Goal: Task Accomplishment & Management: Use online tool/utility

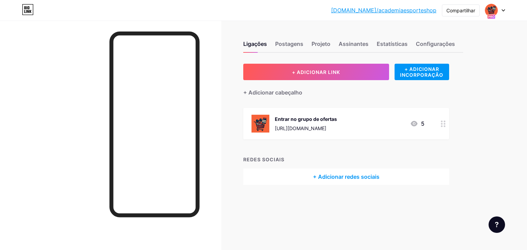
click at [326, 126] on font "[URL][DOMAIN_NAME]" at bounding box center [300, 129] width 51 height 6
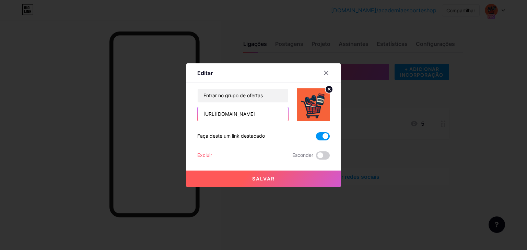
click at [255, 115] on input "[URL][DOMAIN_NAME]" at bounding box center [243, 114] width 91 height 14
paste input "[URL][DOMAIN_NAME]"
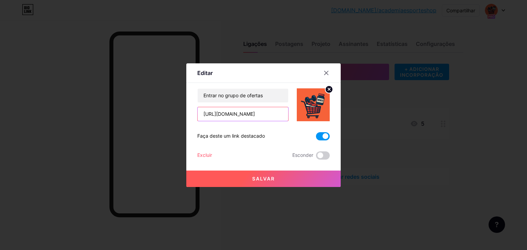
type input "[URL][DOMAIN_NAME]"
click at [284, 179] on button "Salvar" at bounding box center [263, 179] width 154 height 16
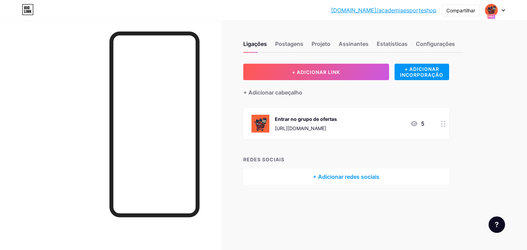
click at [326, 128] on font "[URL][DOMAIN_NAME]" at bounding box center [300, 129] width 51 height 6
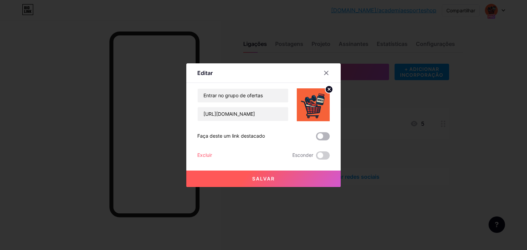
click at [325, 137] on span at bounding box center [323, 136] width 14 height 8
click at [316, 138] on input "checkbox" at bounding box center [316, 138] width 0 height 0
click at [273, 183] on button "Salvar" at bounding box center [263, 179] width 154 height 16
